Goal: Task Accomplishment & Management: Use online tool/utility

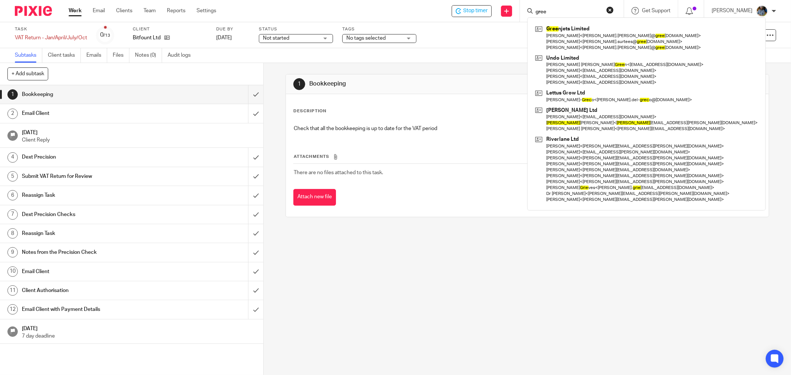
type input "gree"
click at [470, 168] on td "There are no files attached to this task." at bounding box center [527, 173] width 468 height 18
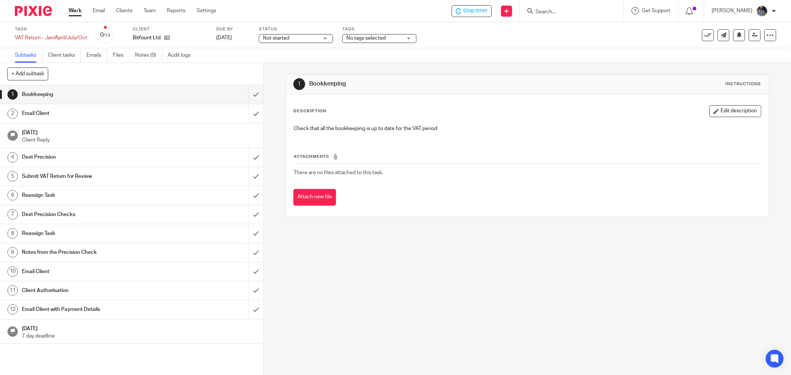
drag, startPoint x: 476, startPoint y: 201, endPoint x: 735, endPoint y: 201, distance: 259.5
click at [476, 201] on div "Attach new file" at bounding box center [527, 197] width 468 height 17
drag, startPoint x: 248, startPoint y: 92, endPoint x: 248, endPoint y: 111, distance: 19.7
click at [248, 92] on input "submit" at bounding box center [131, 94] width 263 height 19
click at [249, 112] on input "submit" at bounding box center [131, 113] width 263 height 19
